Goal: Task Accomplishment & Management: Manage account settings

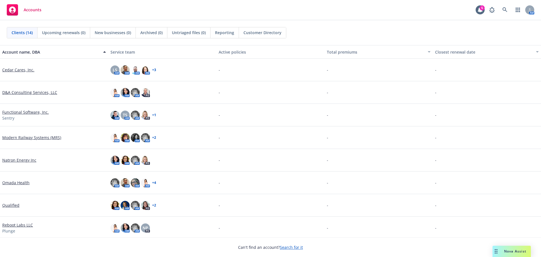
click at [297, 248] on link "Search for it" at bounding box center [291, 246] width 23 height 5
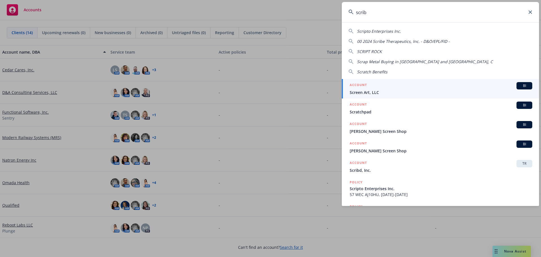
type input "scribd"
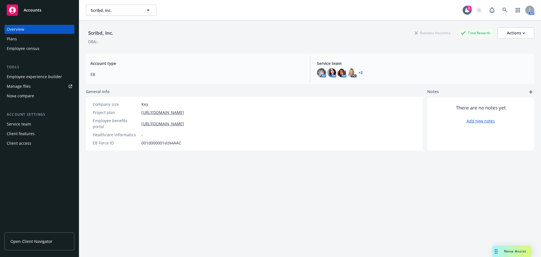
click at [36, 79] on div "Employee experience builder" at bounding box center [34, 76] width 55 height 9
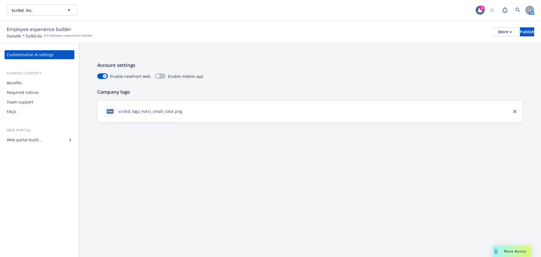
click at [17, 137] on div "Web portal builder" at bounding box center [24, 139] width 35 height 9
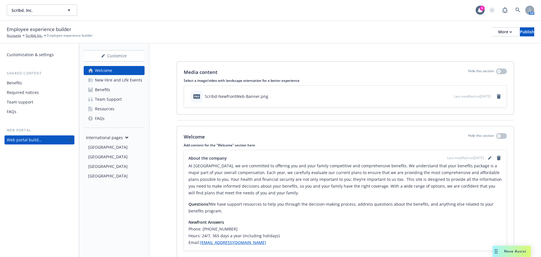
click at [100, 91] on div "Benefits" at bounding box center [102, 89] width 15 height 9
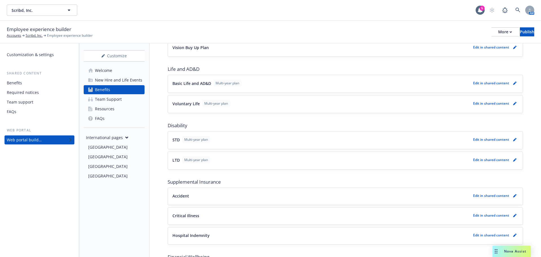
scroll to position [254, 0]
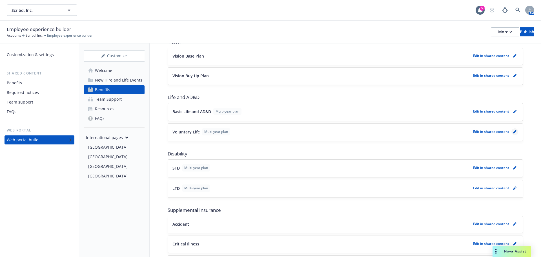
click at [513, 133] on link "pencil" at bounding box center [515, 131] width 7 height 7
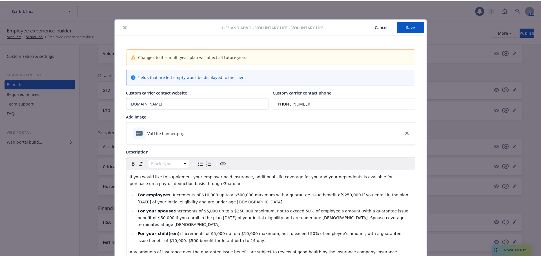
scroll to position [17, 0]
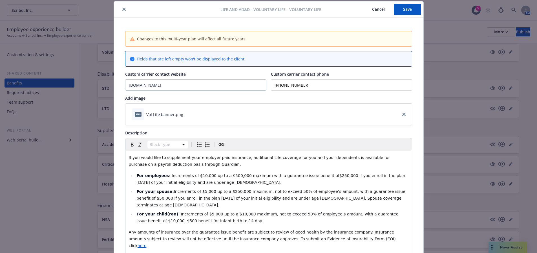
click at [122, 11] on icon "close" at bounding box center [123, 9] width 3 height 3
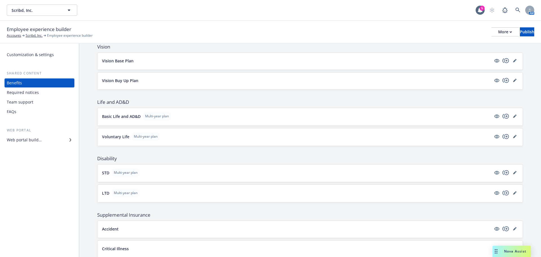
scroll to position [221, 0]
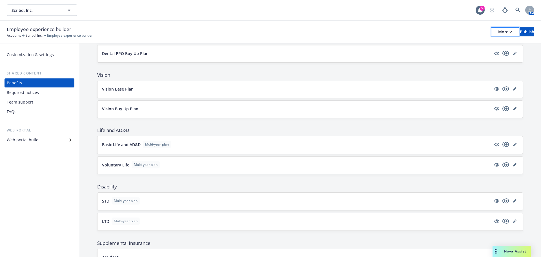
click at [498, 35] on div "More" at bounding box center [505, 32] width 14 height 8
click at [445, 45] on link "Copy preview link" at bounding box center [458, 44] width 83 height 11
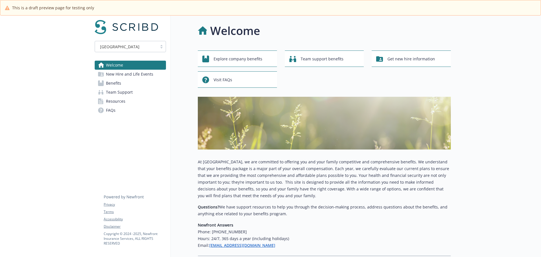
click at [116, 84] on span "Benefits" at bounding box center [113, 83] width 15 height 9
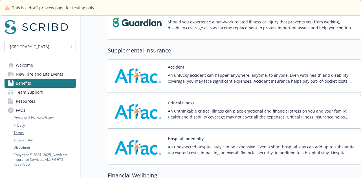
scroll to position [564, 0]
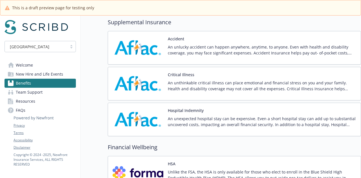
click at [183, 82] on p "An unthinkable critical illness can place emotional and financial stress on you…" at bounding box center [262, 86] width 188 height 12
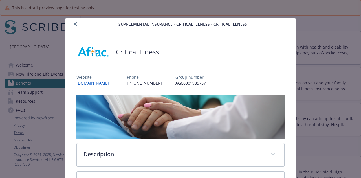
scroll to position [17, 0]
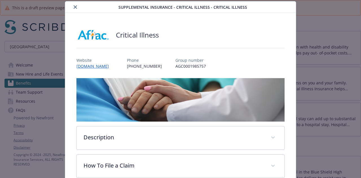
click at [74, 8] on icon "close" at bounding box center [75, 6] width 3 height 3
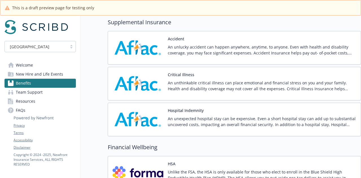
click at [183, 109] on button "Hospital Indemnity" at bounding box center [186, 110] width 36 height 6
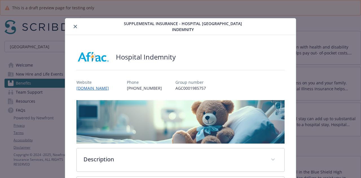
scroll to position [17, 0]
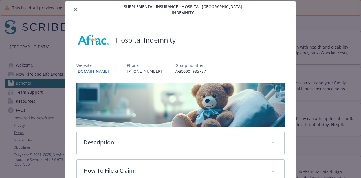
click at [72, 9] on button "close" at bounding box center [75, 9] width 7 height 7
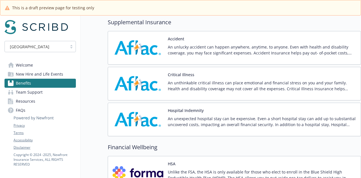
click at [213, 81] on p "An unthinkable critical illness can place emotional and financial stress on you…" at bounding box center [262, 86] width 188 height 12
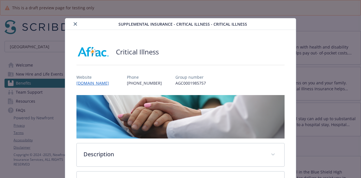
scroll to position [17, 0]
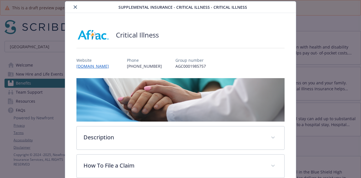
click at [74, 6] on icon "close" at bounding box center [75, 6] width 3 height 3
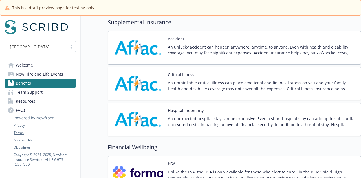
click at [187, 50] on p "An unlucky accident can happen anywhere, anytime, to anyone. Even with health a…" at bounding box center [262, 50] width 188 height 12
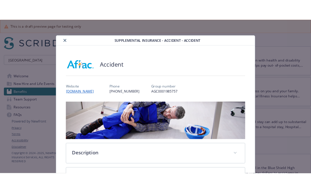
scroll to position [17, 0]
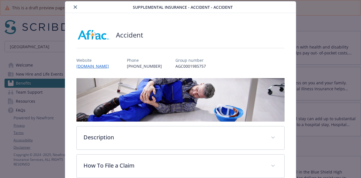
click at [74, 7] on icon "close" at bounding box center [75, 6] width 3 height 3
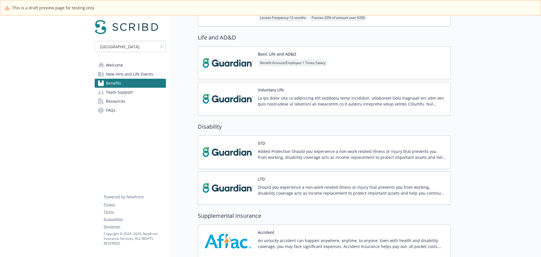
scroll to position [367, 0]
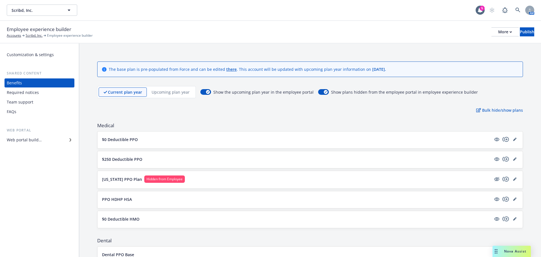
scroll to position [221, 0]
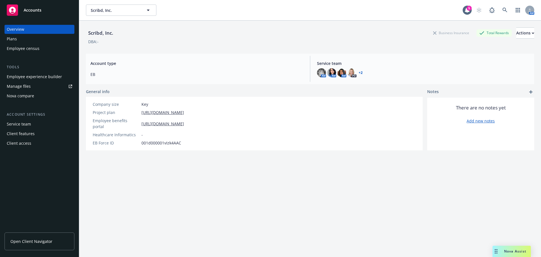
drag, startPoint x: 0, startPoint y: 0, endPoint x: 34, endPoint y: 8, distance: 34.5
click at [34, 8] on span "Accounts" at bounding box center [33, 10] width 18 height 5
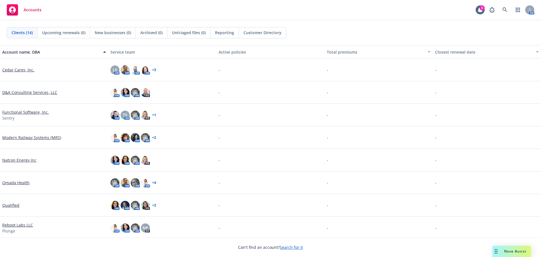
click at [18, 112] on link "Functional Software, Inc." at bounding box center [25, 112] width 47 height 6
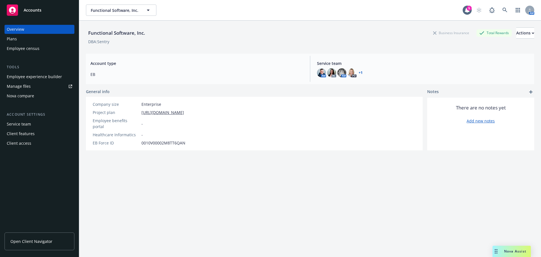
click at [34, 77] on div "Employee experience builder" at bounding box center [34, 76] width 55 height 9
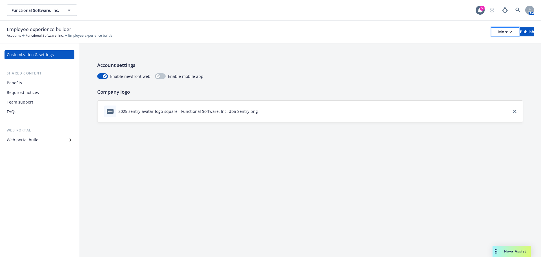
click at [510, 32] on icon "button" at bounding box center [511, 31] width 2 height 1
click at [453, 44] on link "Copy preview link" at bounding box center [458, 44] width 83 height 11
